Goal: Task Accomplishment & Management: Use online tool/utility

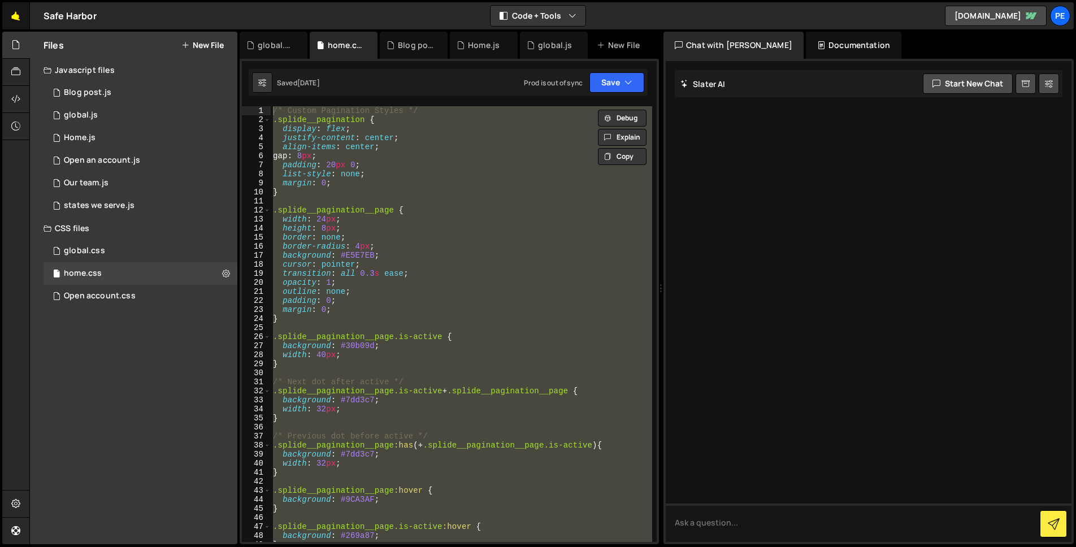
click at [21, 12] on link "🤙" at bounding box center [16, 15] width 28 height 27
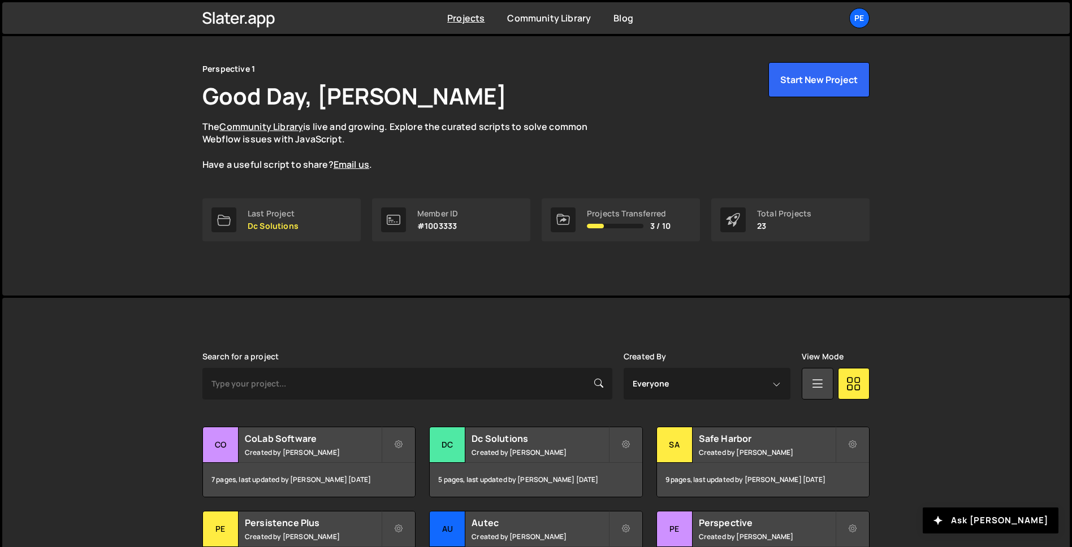
scroll to position [43, 0]
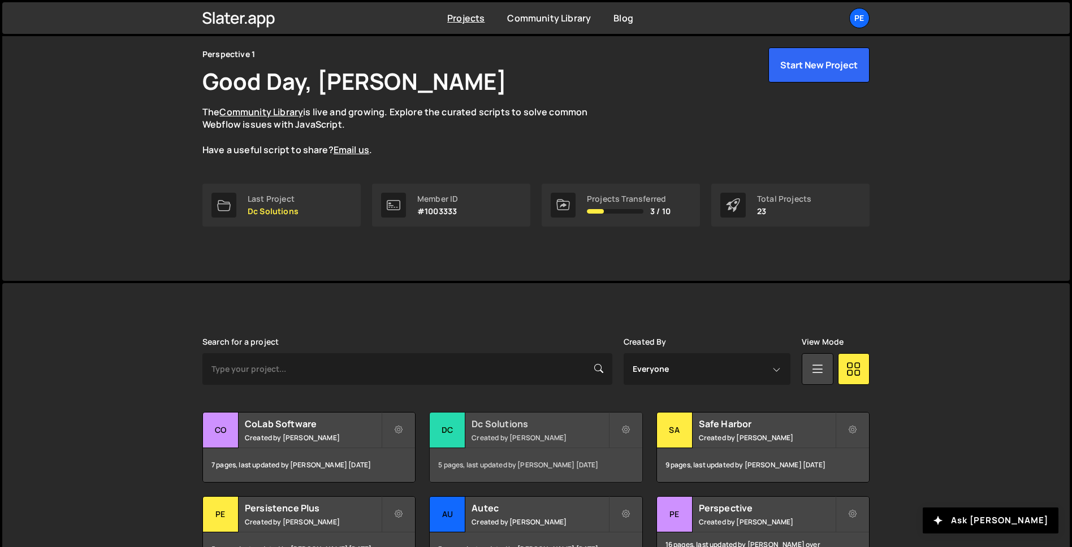
click at [529, 423] on h2 "Dc Solutions" at bounding box center [539, 424] width 136 height 12
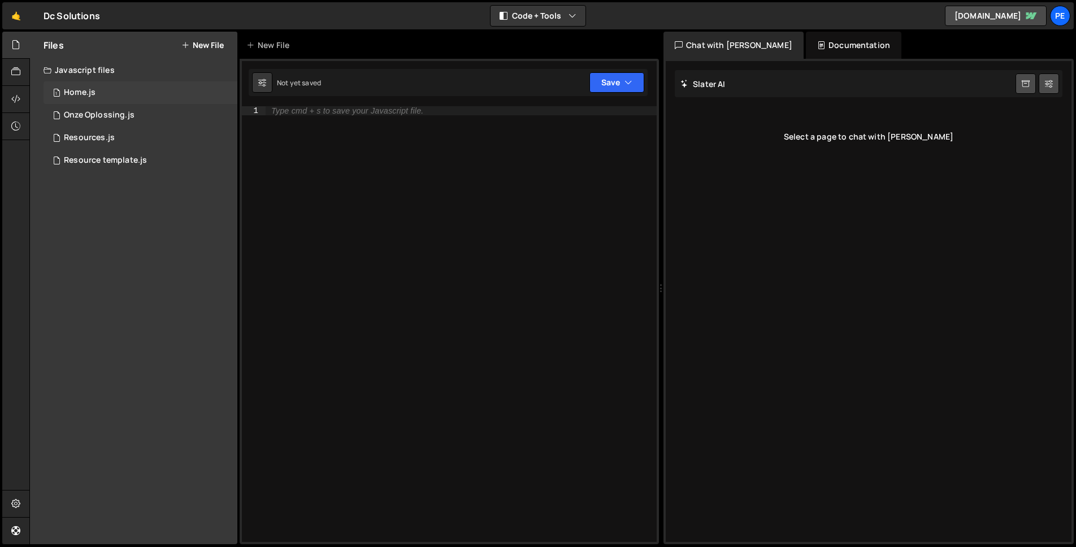
click at [132, 97] on div "1 Home.js 0" at bounding box center [141, 92] width 194 height 23
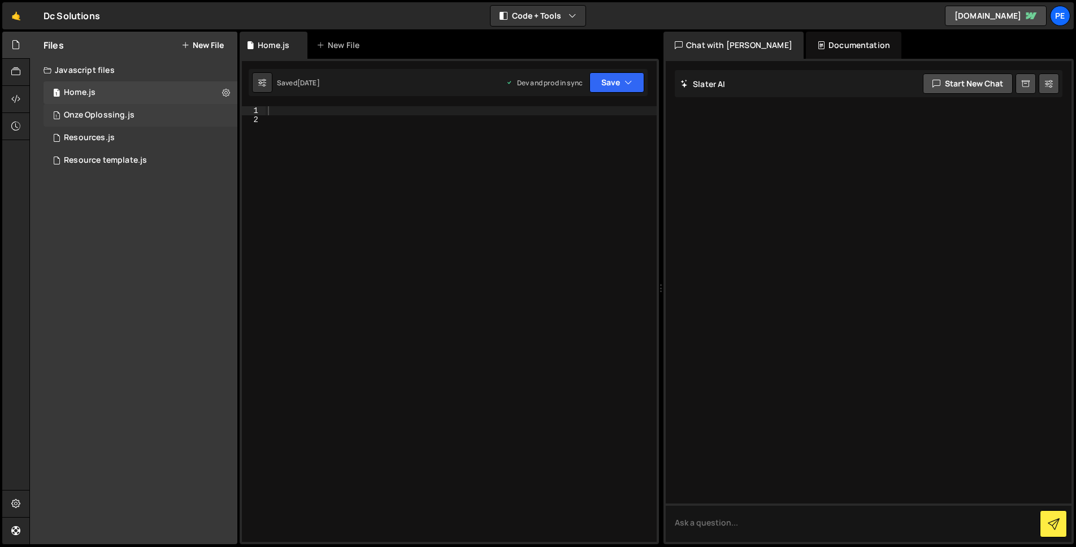
click at [115, 120] on div "1 Onze Oplossing.js 0" at bounding box center [141, 115] width 194 height 23
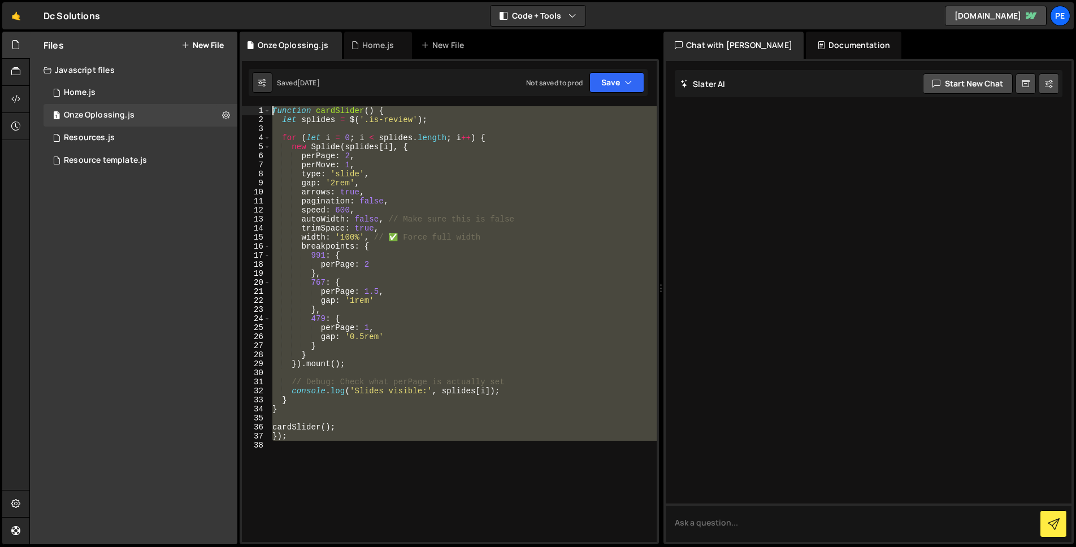
drag, startPoint x: 371, startPoint y: 453, endPoint x: 311, endPoint y: 27, distance: 430.3
click at [311, 27] on div "Hold on a sec... Are you certain you wish to leave this page? Any changes you'v…" at bounding box center [538, 273] width 1076 height 547
type textarea "function cardSlider() { let splides = $('.is-review');"
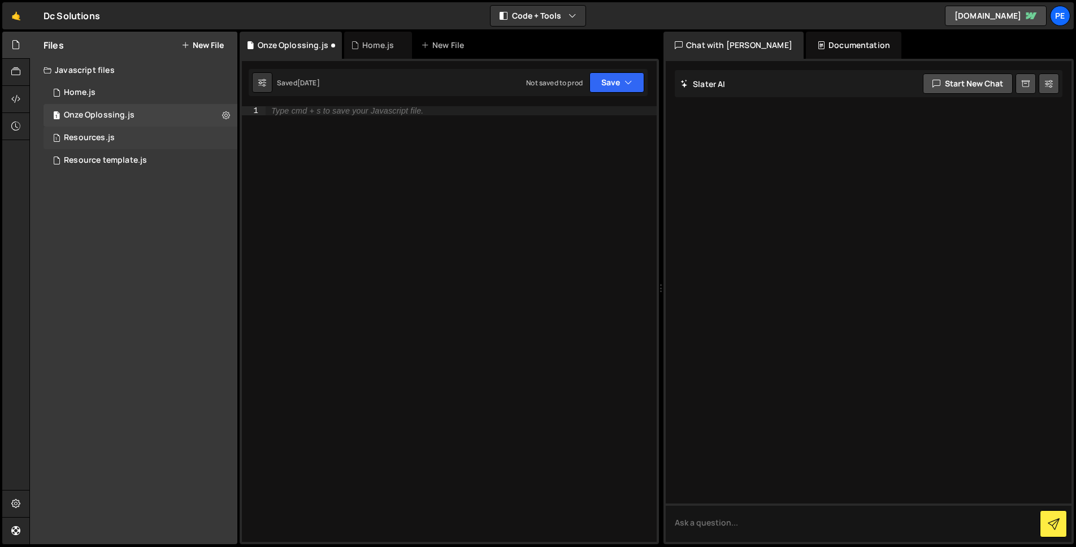
click at [103, 138] on div "Resources.js" at bounding box center [89, 138] width 51 height 10
click at [105, 161] on div "Resource template.js" at bounding box center [105, 160] width 83 height 10
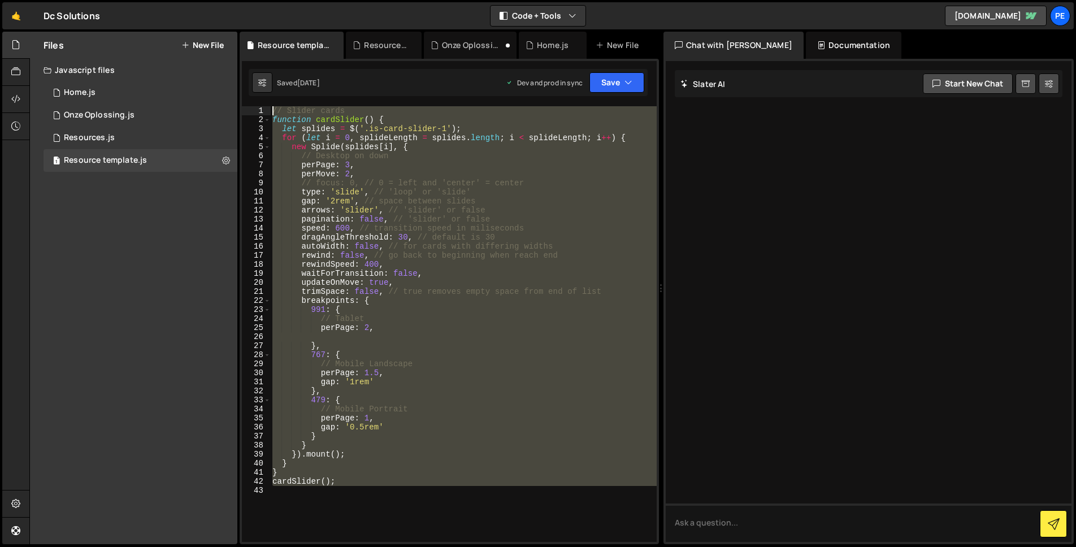
drag, startPoint x: 336, startPoint y: 483, endPoint x: 297, endPoint y: -63, distance: 548.0
click at [297, 0] on html "Projects Community Library Blog Pe Your current team is Perspective 1 Projects …" at bounding box center [538, 273] width 1076 height 547
type textarea "// Slider cards function cardSlider() {"
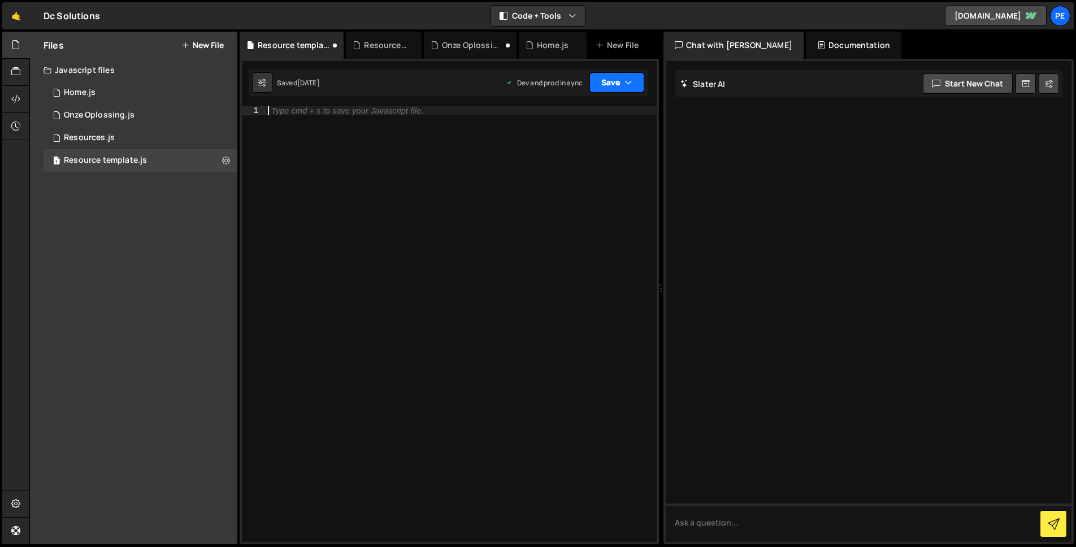
click at [609, 89] on button "Save" at bounding box center [616, 82] width 55 height 20
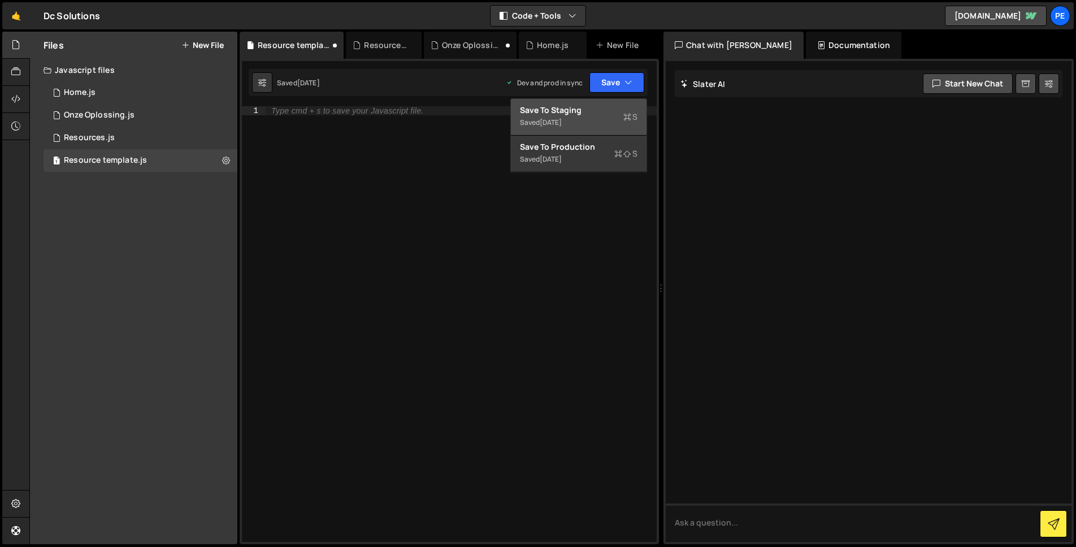
click at [596, 121] on div "Saved 1 week ago" at bounding box center [579, 123] width 118 height 14
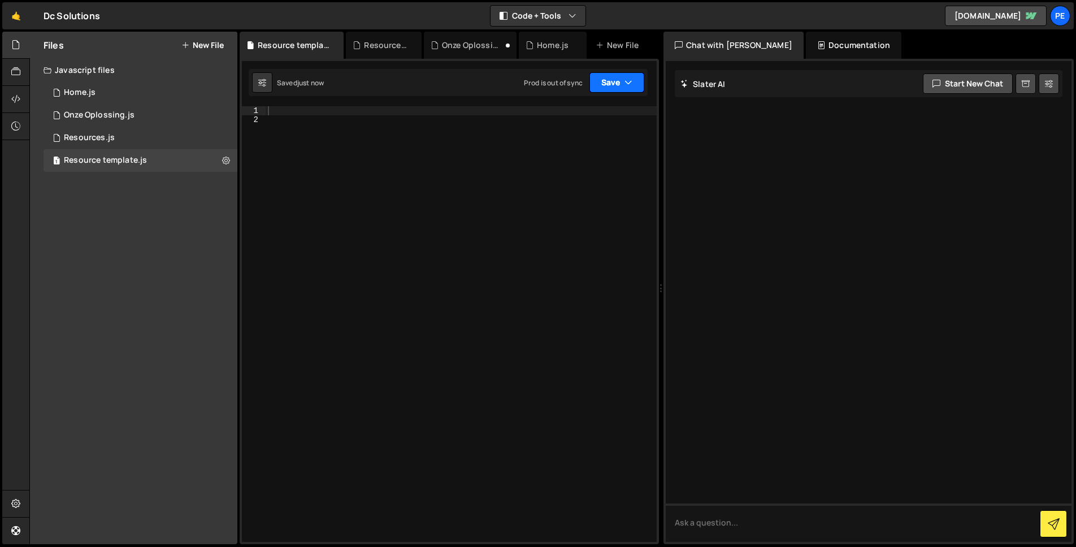
click at [604, 73] on button "Save" at bounding box center [616, 82] width 55 height 20
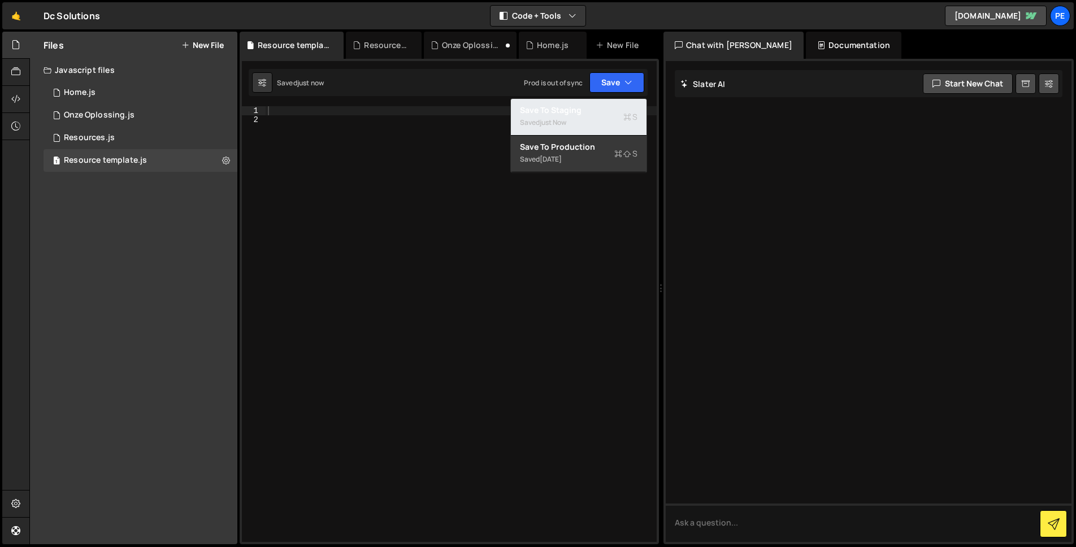
click at [602, 111] on div "Save to Staging S" at bounding box center [579, 110] width 118 height 11
